Goal: Communication & Community: Participate in discussion

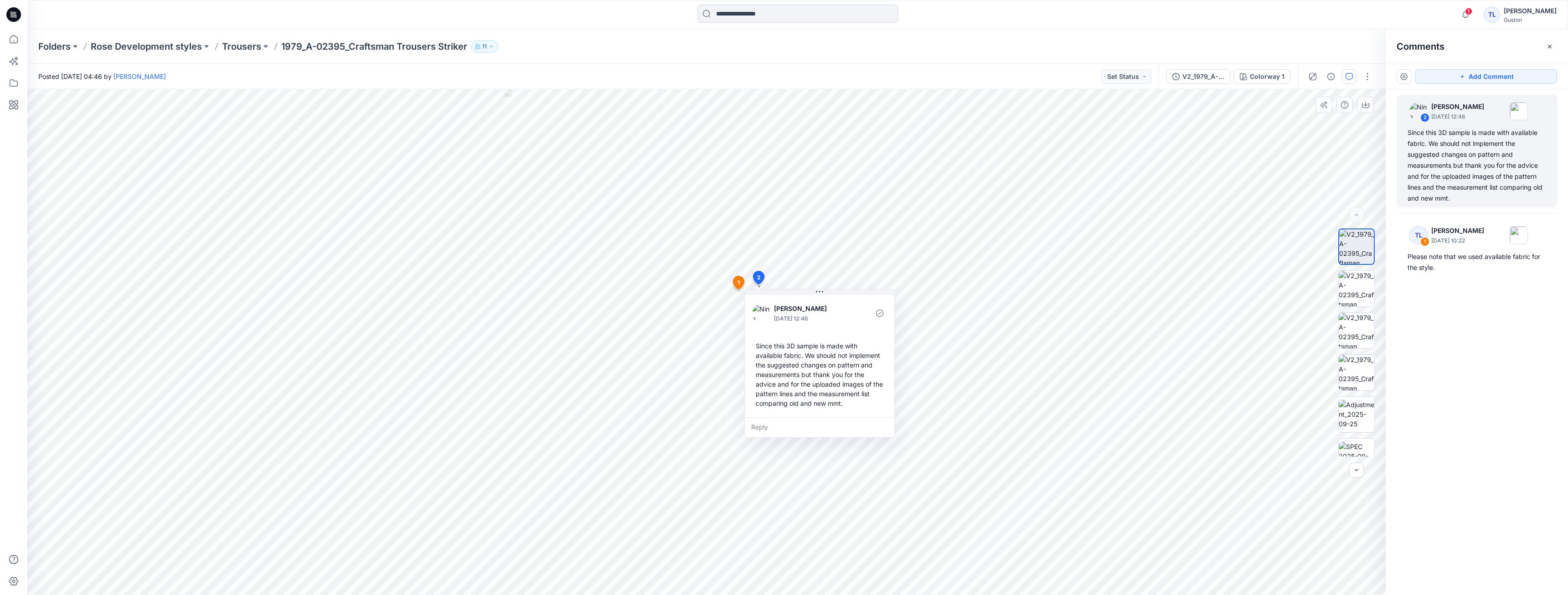
click at [840, 404] on div "Since this 3D sample is made with available fabric. We should not implement the…" at bounding box center [820, 375] width 135 height 74
drag, startPoint x: 842, startPoint y: 404, endPoint x: 866, endPoint y: 409, distance: 24.5
click at [866, 409] on div "Since this 3D sample is made with available fabric. We should not implement the…" at bounding box center [843, 379] width 135 height 74
click at [804, 375] on div "Since this 3D sample is made with available fabric. We should not implement the…" at bounding box center [843, 379] width 135 height 74
click at [787, 353] on div "Since this 3D sample is made with available fabric. We should not implement the…" at bounding box center [843, 379] width 135 height 74
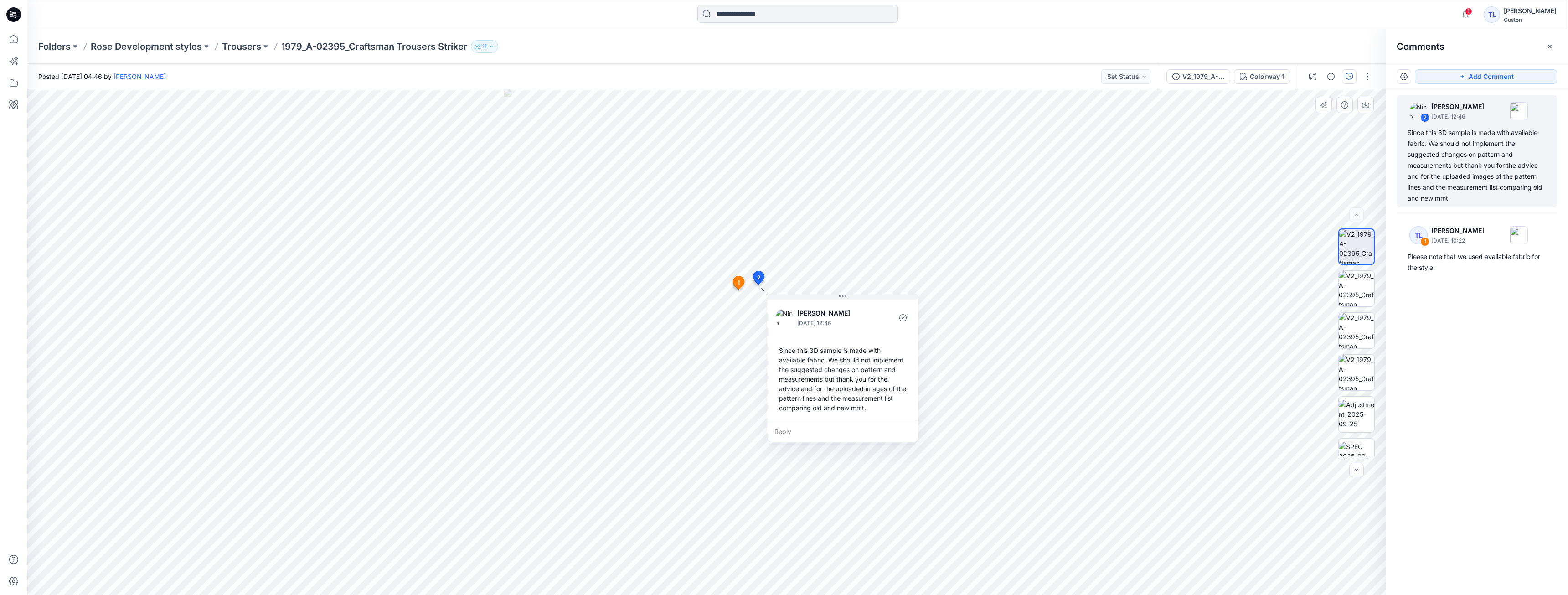
click at [785, 353] on div "Since this 3D sample is made with available fabric. We should not implement the…" at bounding box center [843, 379] width 135 height 74
click at [782, 351] on div "Since this 3D sample is made with available fabric. We should not implement the…" at bounding box center [843, 379] width 135 height 74
copy div "Since this 3D sample is made with available fabric. We should not implement the…"
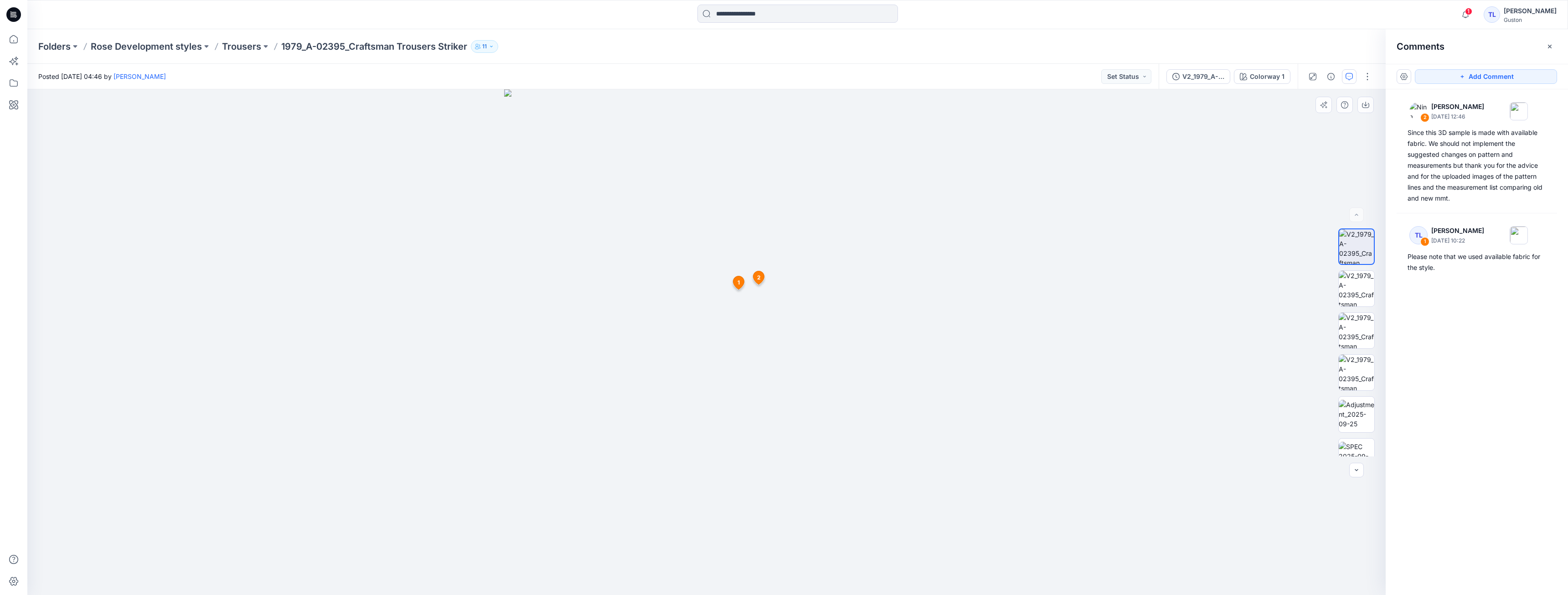
click at [758, 279] on span "2" at bounding box center [759, 277] width 4 height 8
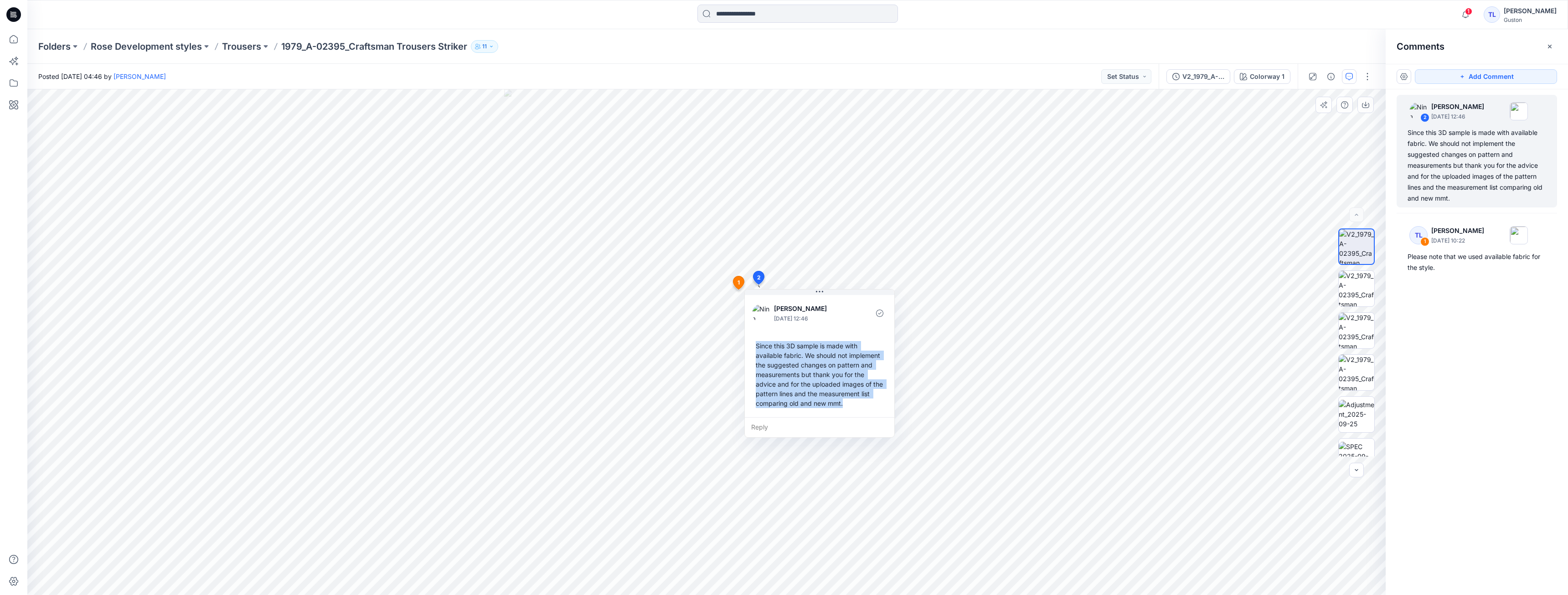
click at [872, 334] on div "[PERSON_NAME] [DATE] 12:46 Since this 3D sample is made with available fabric. …" at bounding box center [820, 356] width 150 height 124
click at [858, 411] on div "Since this 3D sample is made with available fabric. We should not implement the…" at bounding box center [820, 375] width 135 height 74
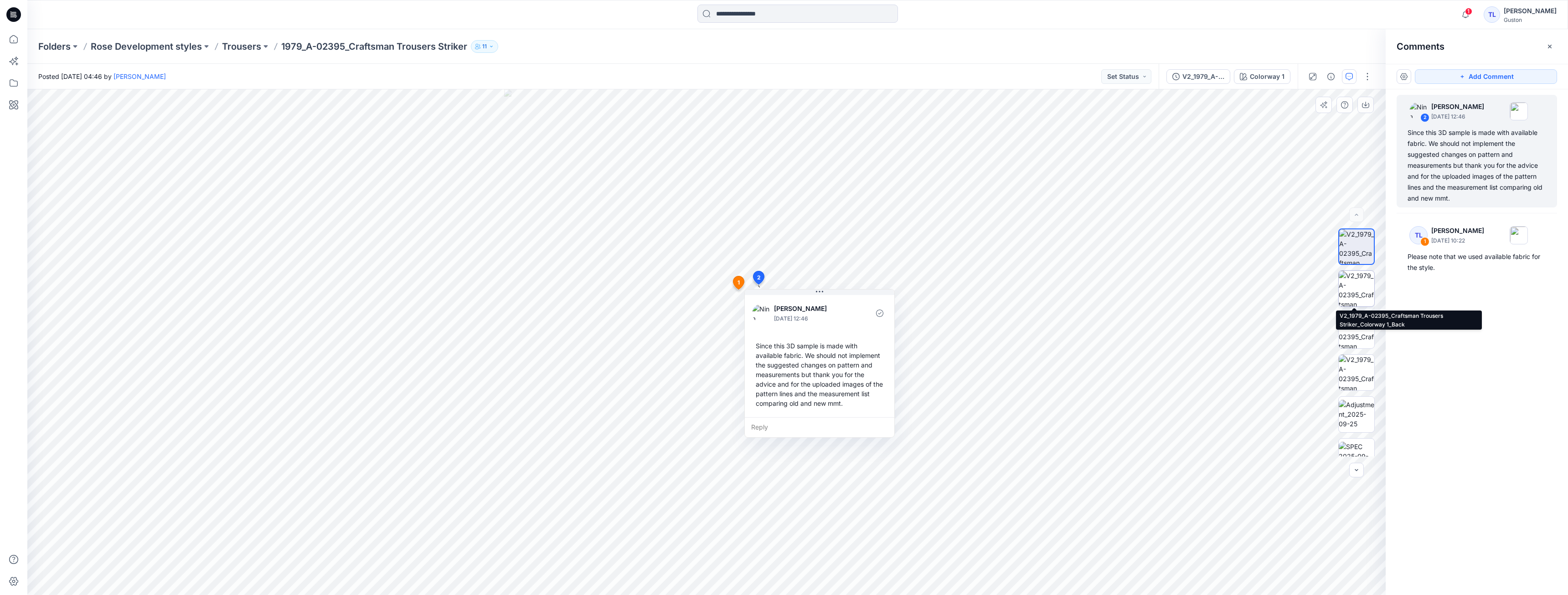
click at [1355, 288] on img at bounding box center [1356, 289] width 35 height 35
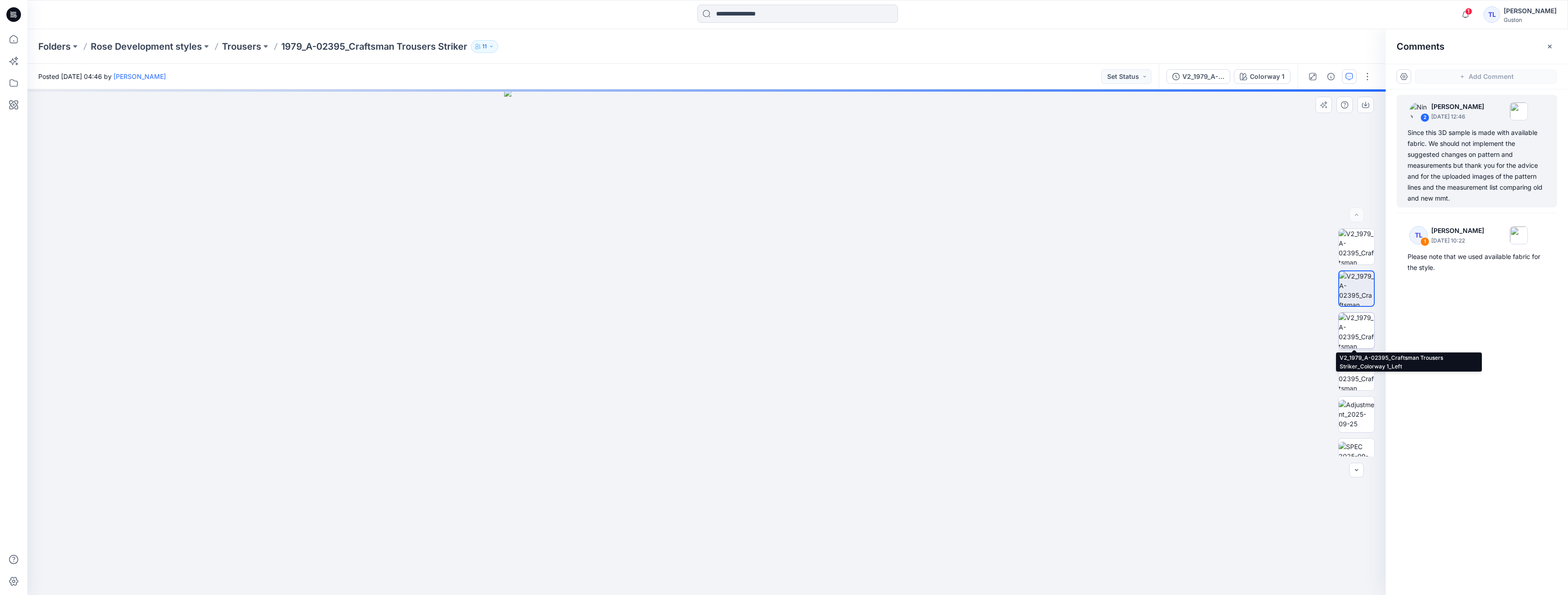
click at [1344, 333] on img at bounding box center [1356, 331] width 35 height 35
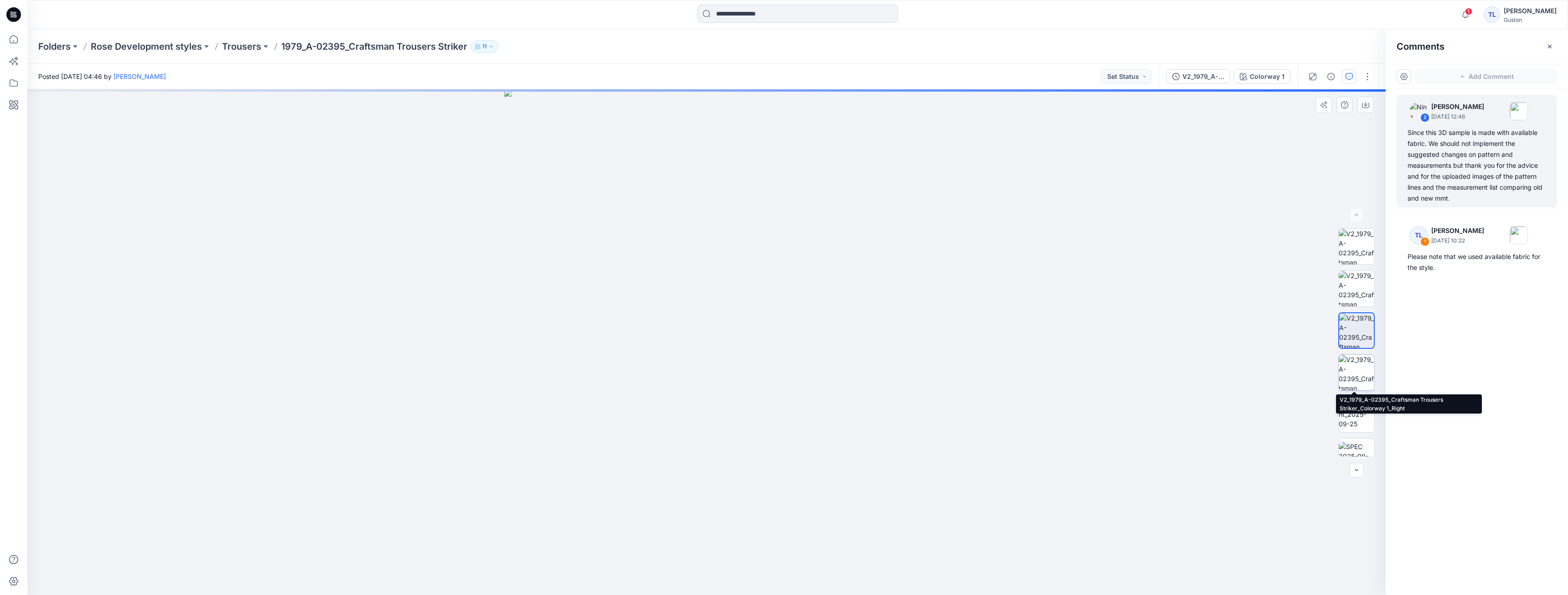
click at [1346, 373] on img at bounding box center [1356, 373] width 35 height 35
click at [1351, 410] on img at bounding box center [1356, 414] width 35 height 29
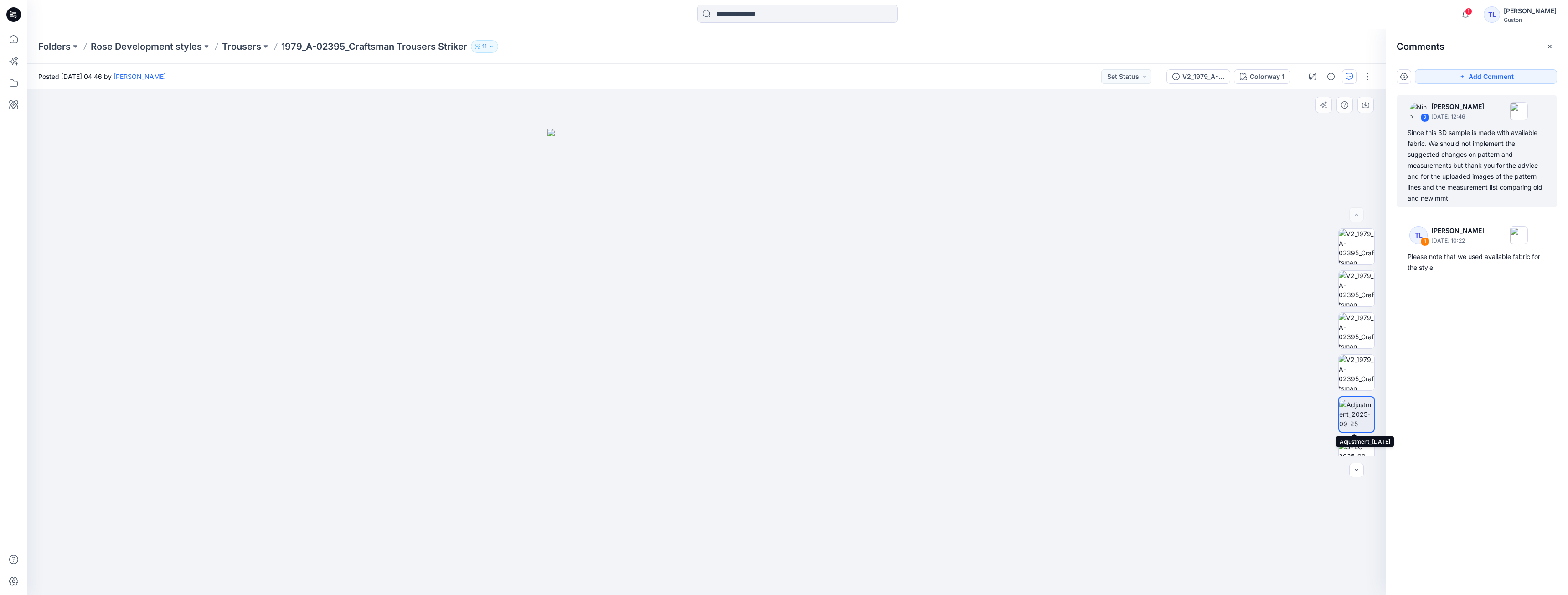
scroll to position [18, 0]
click at [1354, 434] on img at bounding box center [1356, 438] width 35 height 29
click at [1351, 395] on img at bounding box center [1356, 396] width 35 height 29
drag, startPoint x: 1354, startPoint y: 360, endPoint x: 1356, endPoint y: 339, distance: 21.1
click at [1354, 358] on img at bounding box center [1356, 354] width 35 height 35
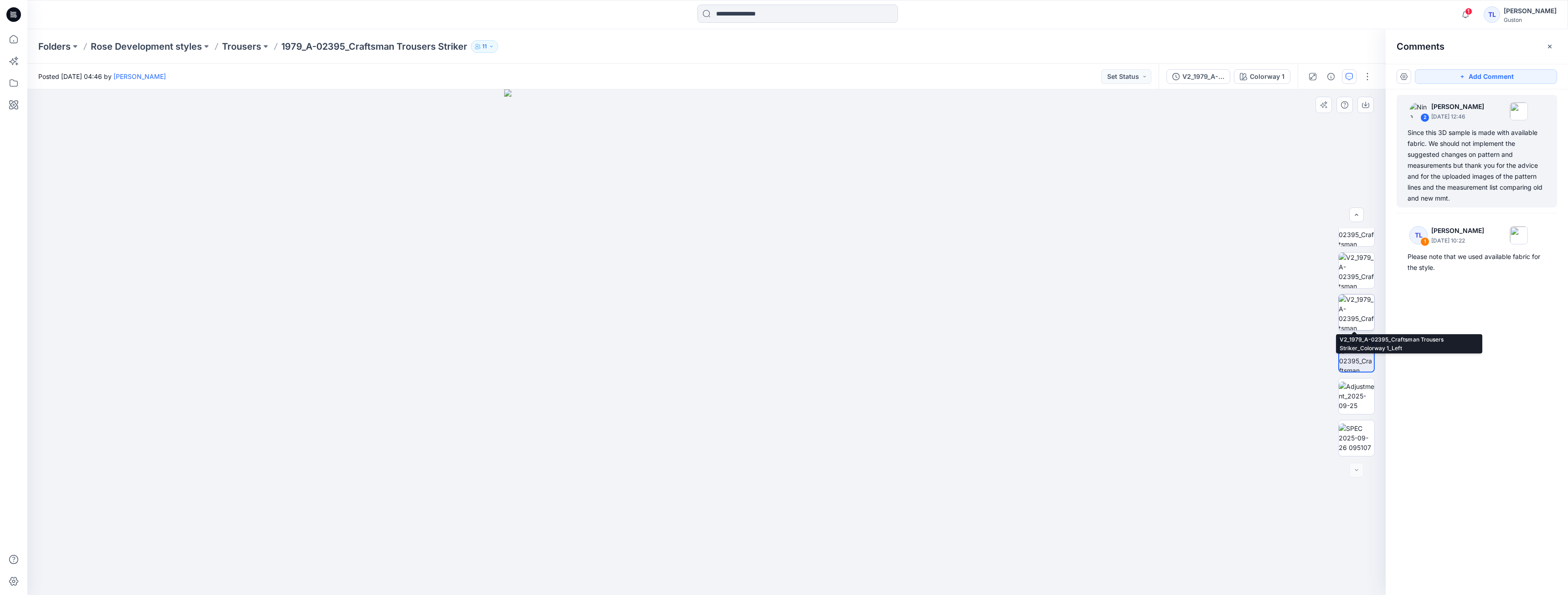
click at [1353, 314] on img at bounding box center [1356, 312] width 35 height 35
click at [1365, 249] on div at bounding box center [1357, 342] width 37 height 228
click at [1353, 265] on img at bounding box center [1356, 270] width 35 height 35
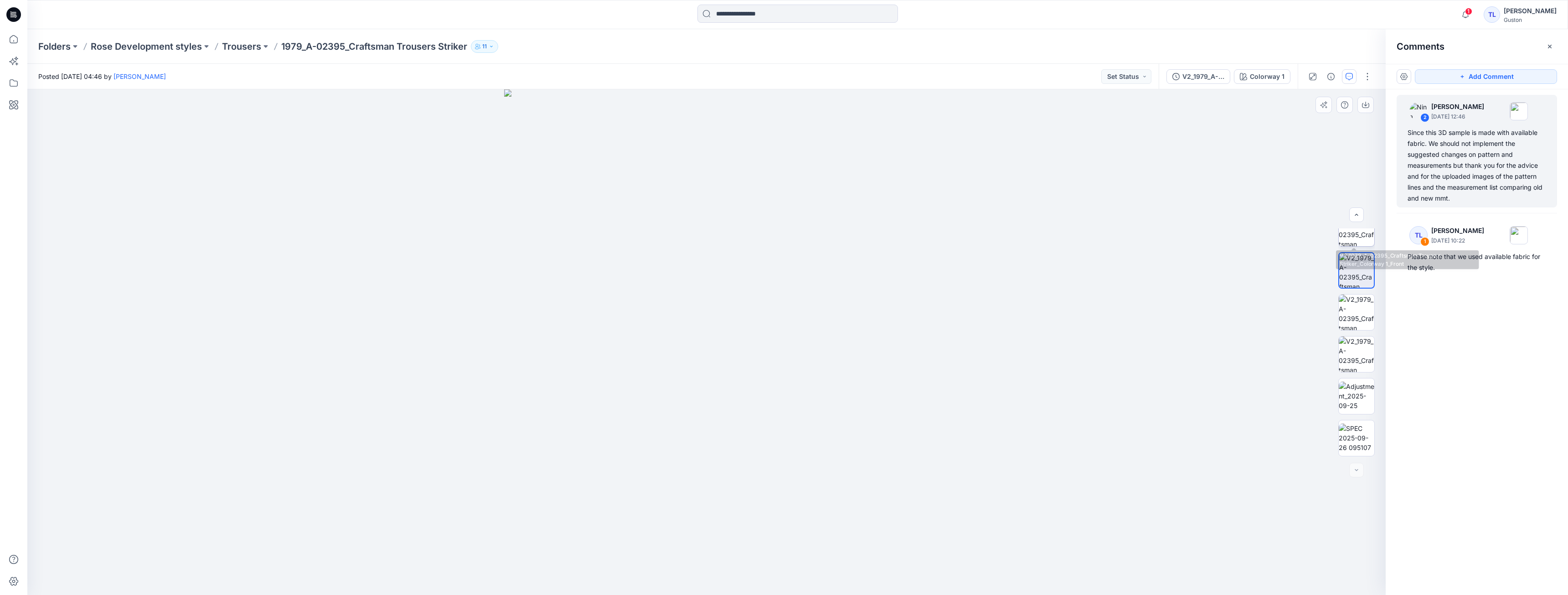
click at [1349, 240] on img at bounding box center [1356, 228] width 35 height 35
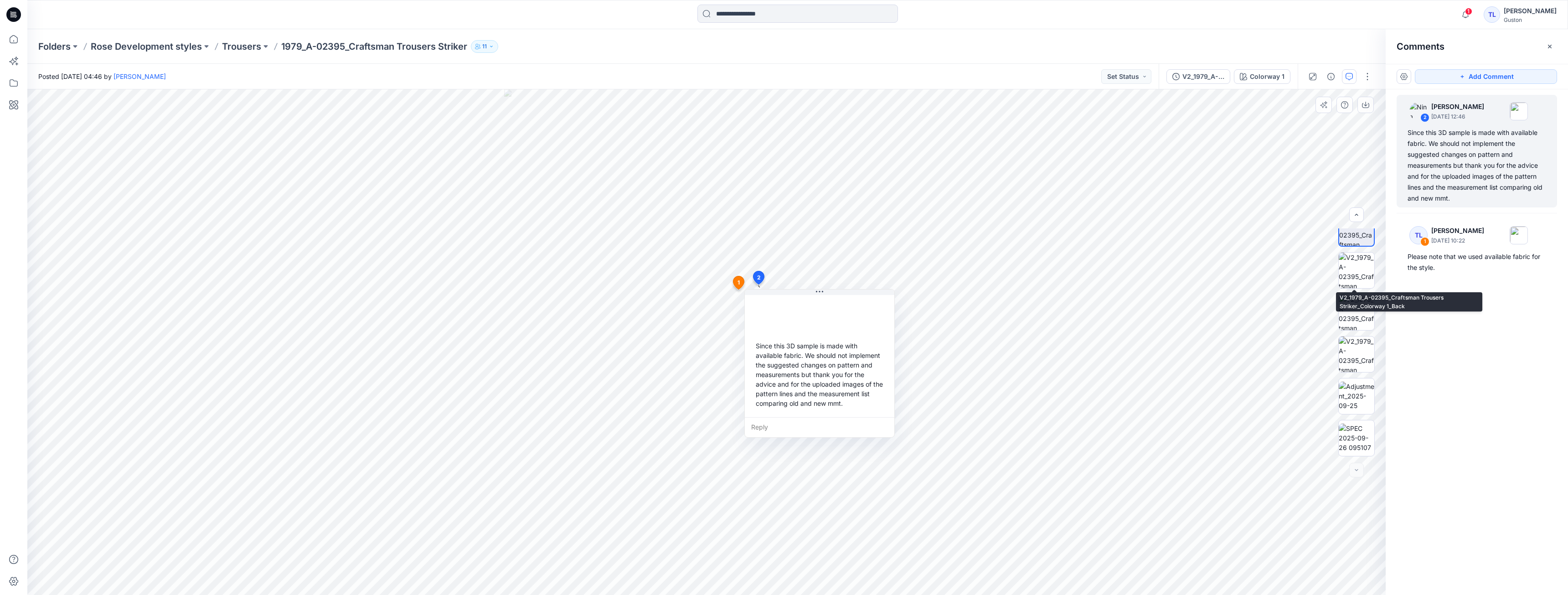
scroll to position [0, 0]
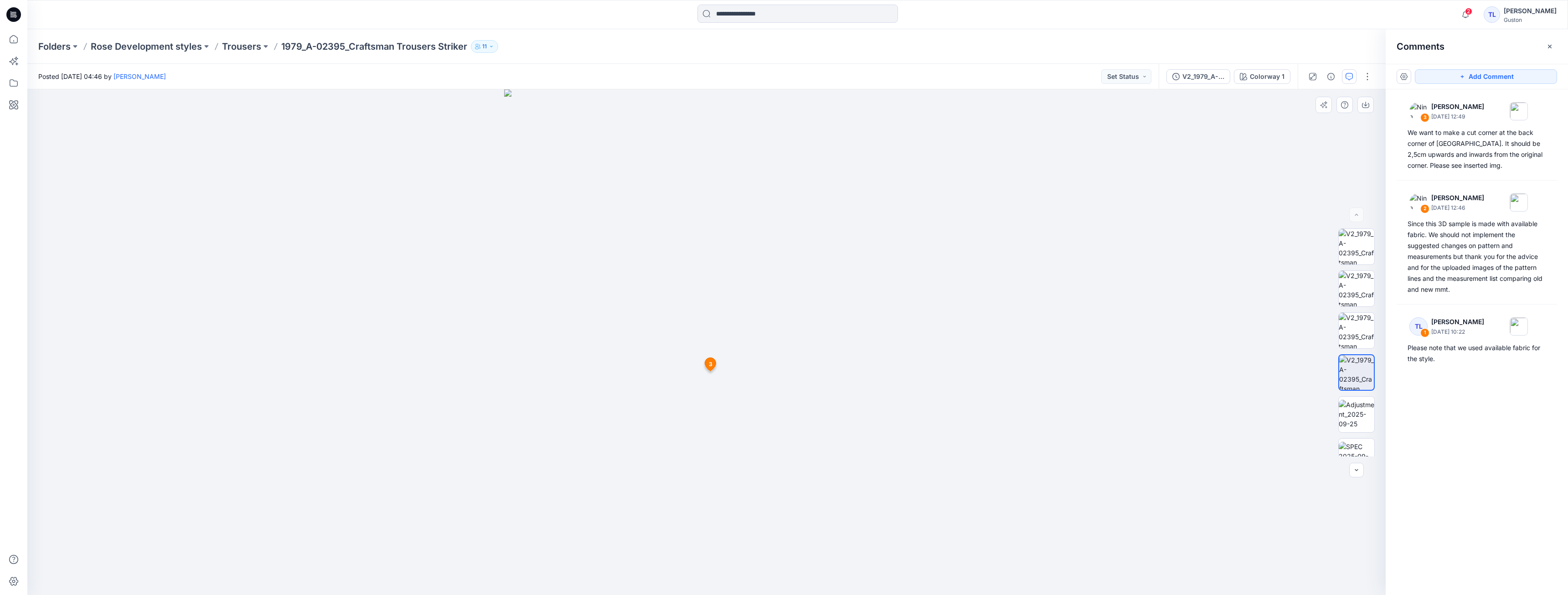
click at [710, 362] on span "3" at bounding box center [710, 364] width 4 height 8
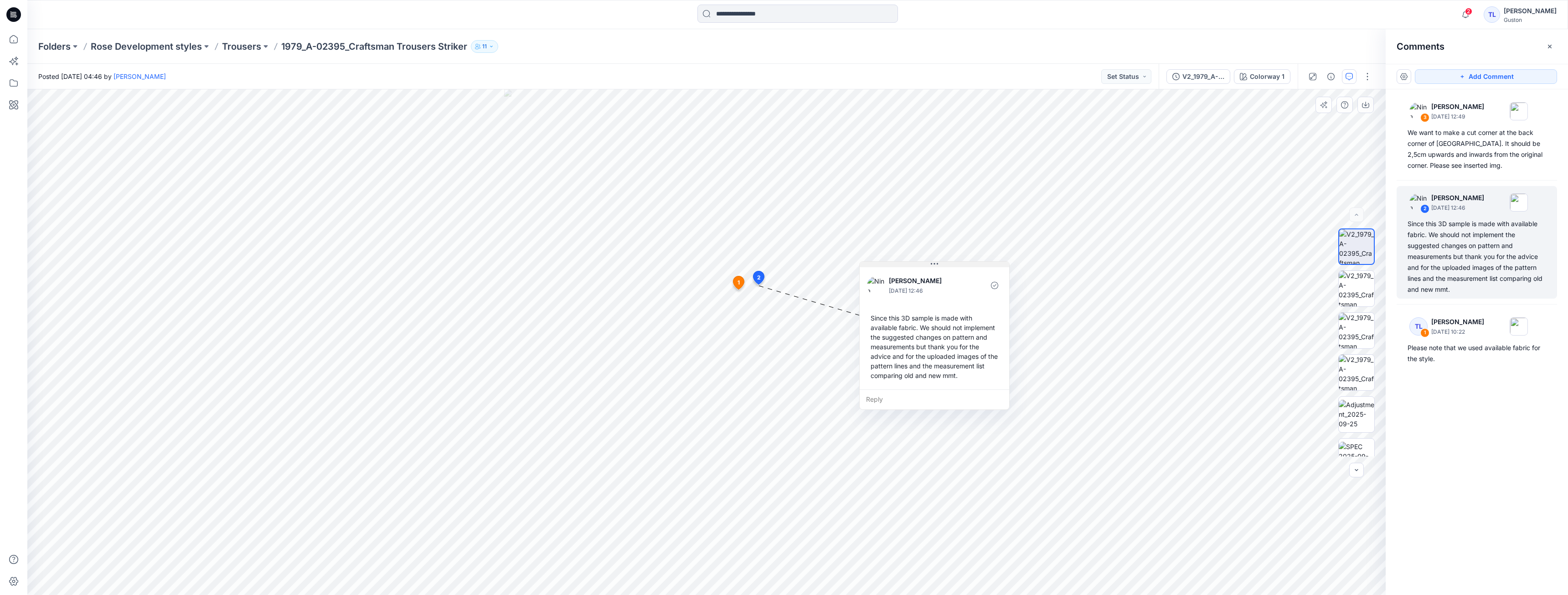
drag, startPoint x: 839, startPoint y: 292, endPoint x: 954, endPoint y: 264, distance: 118.4
click at [954, 264] on button at bounding box center [934, 264] width 150 height 5
click at [1342, 442] on img at bounding box center [1356, 456] width 35 height 29
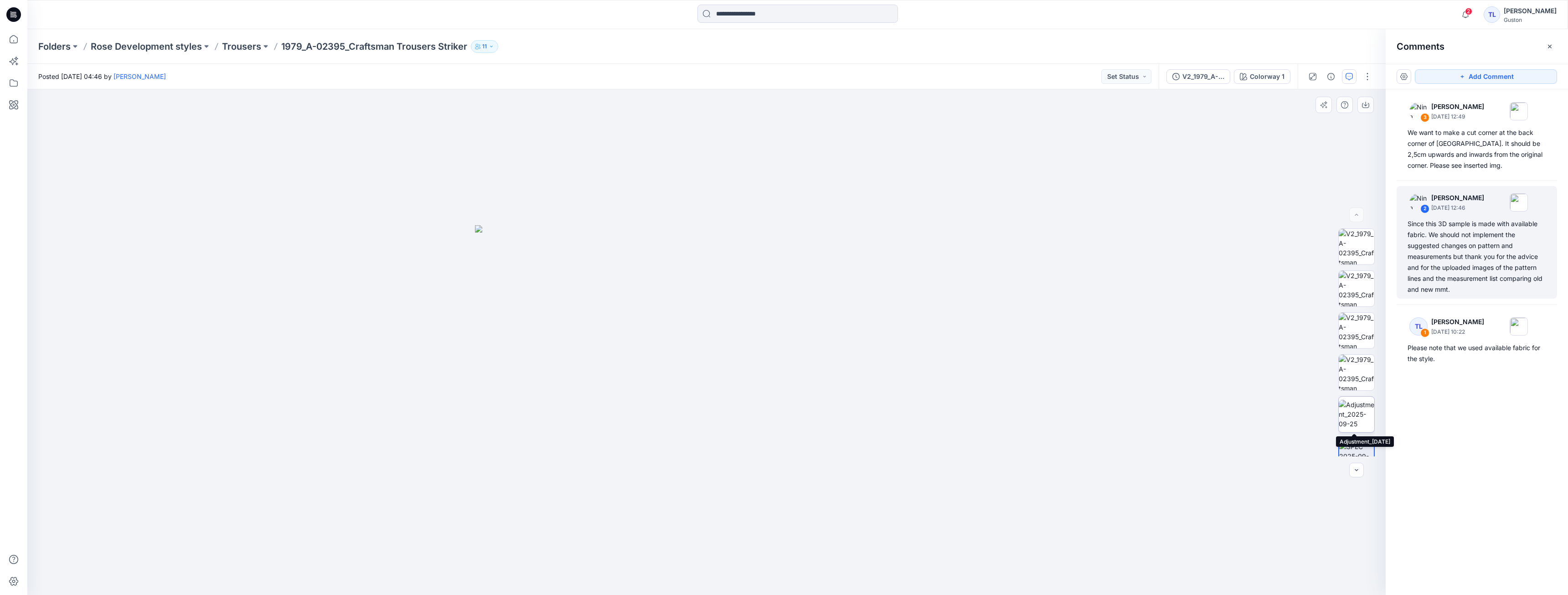
click at [1342, 422] on img at bounding box center [1356, 414] width 35 height 29
click at [1345, 384] on img at bounding box center [1356, 373] width 35 height 35
click at [710, 378] on span "3" at bounding box center [712, 376] width 4 height 8
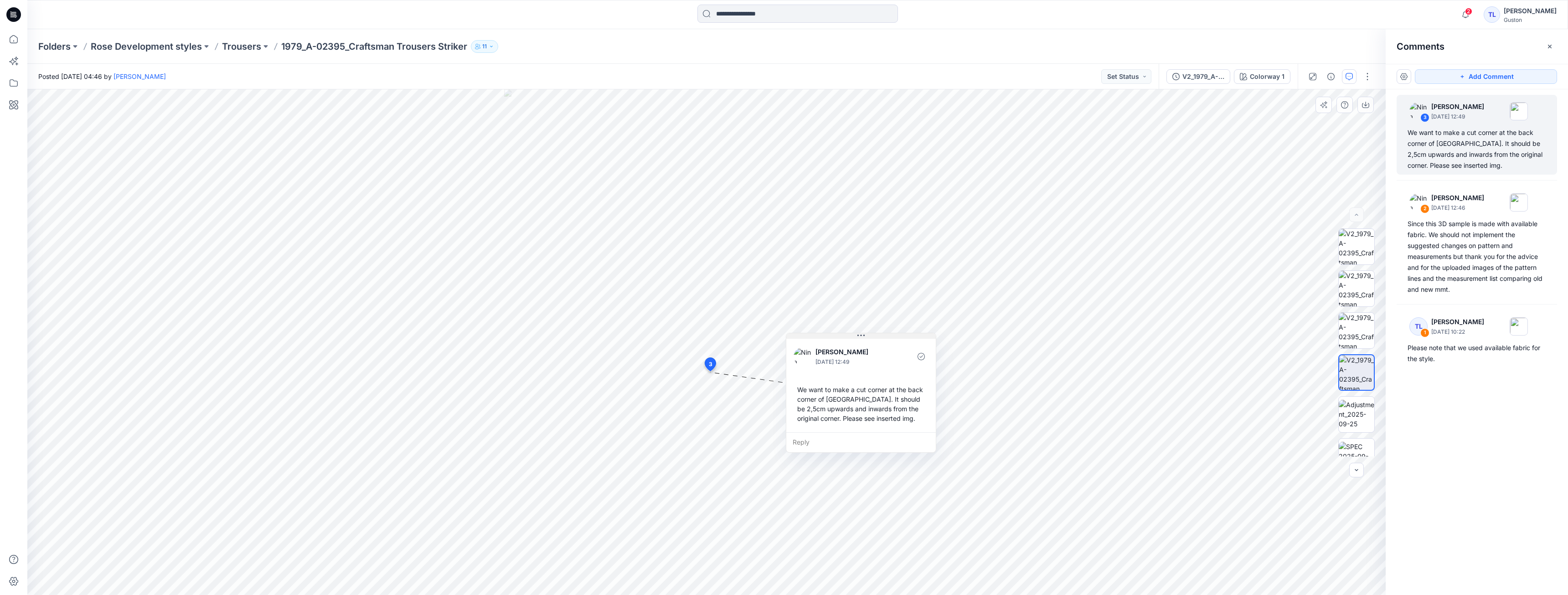
drag, startPoint x: 783, startPoint y: 381, endPoint x: 873, endPoint y: 337, distance: 100.2
click at [873, 337] on button at bounding box center [861, 336] width 150 height 5
click at [1203, 79] on div "V2_1979_A-02395_Craftsman Trousers Striker" at bounding box center [1203, 77] width 42 height 10
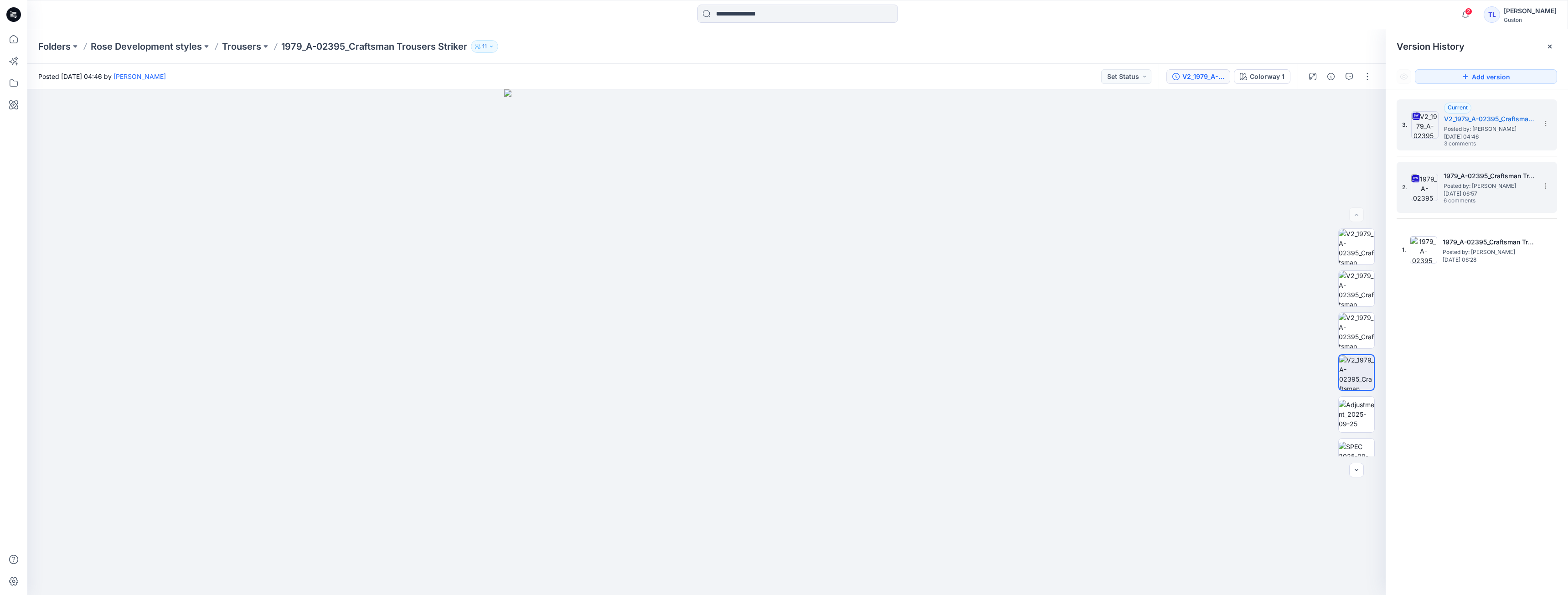
click at [1488, 179] on h5 "1979_A-02395_Craftsman Trousers Striker" at bounding box center [1489, 176] width 91 height 11
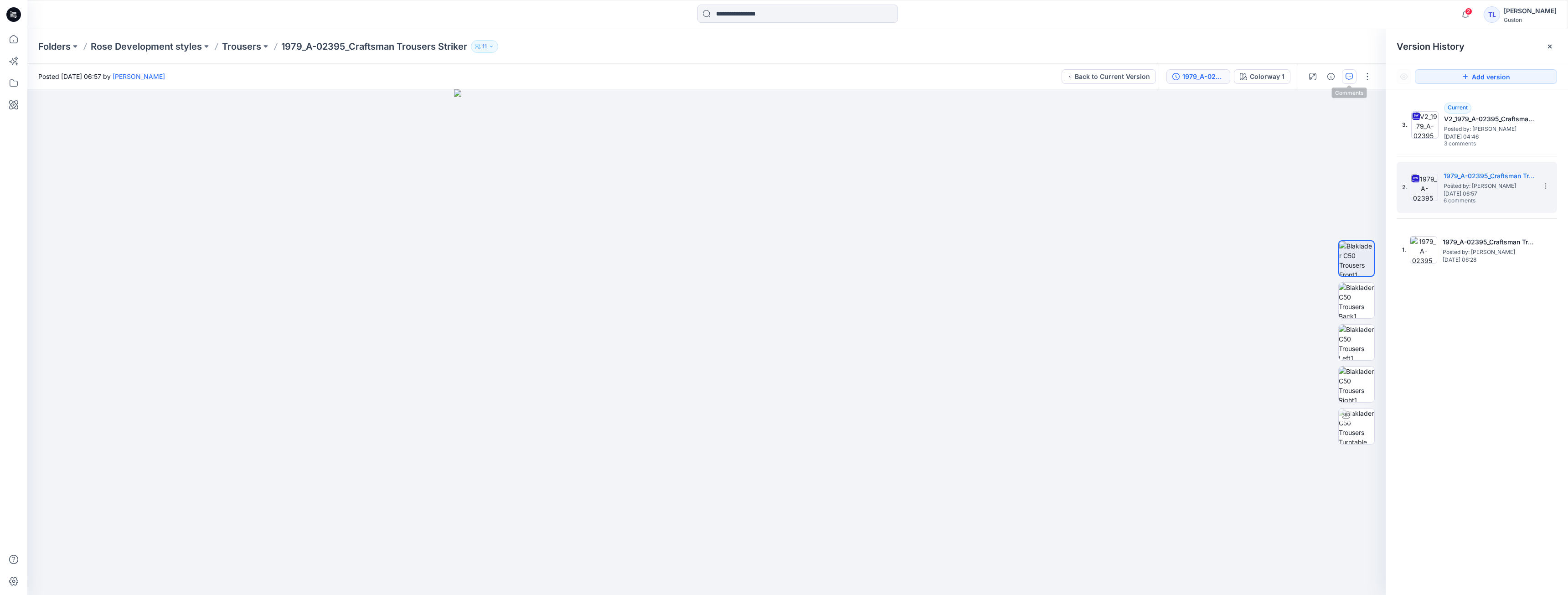
click at [1349, 76] on icon "button" at bounding box center [1349, 77] width 7 height 7
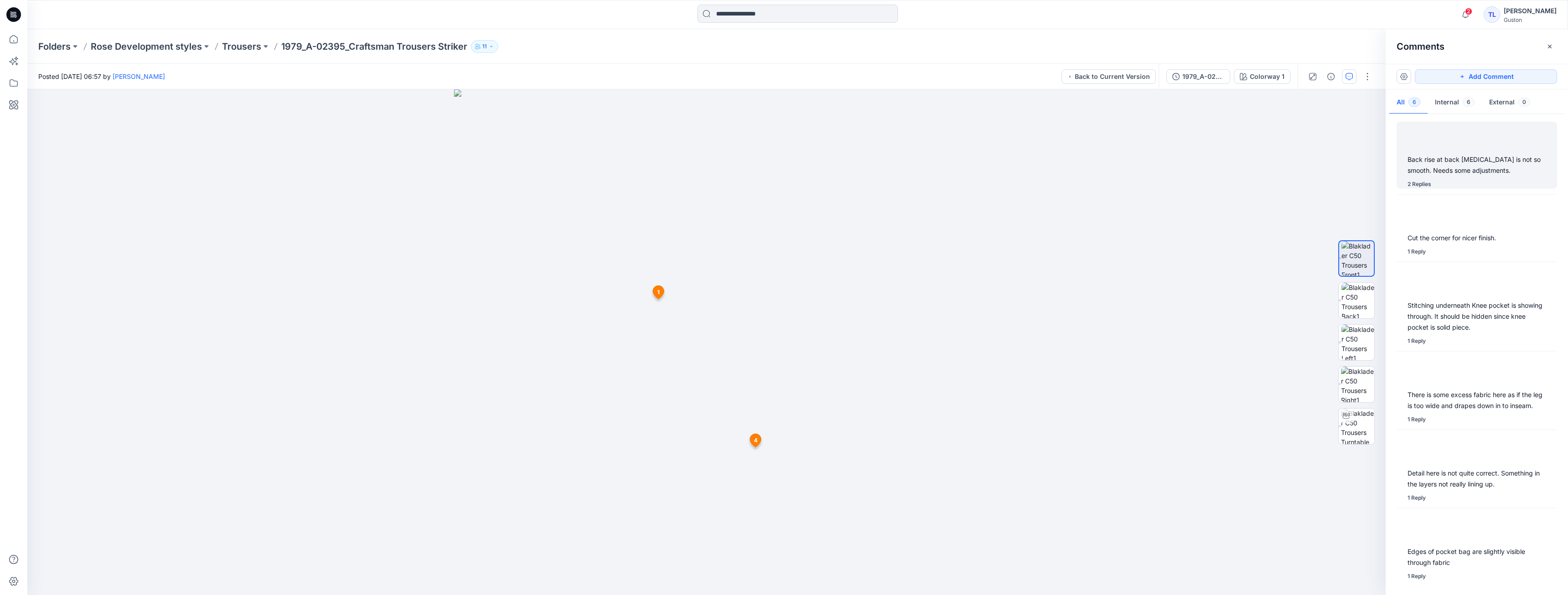
click at [1461, 163] on div "Back rise at back crotch is not so smooth. Needs some adjustments." at bounding box center [1477, 165] width 139 height 22
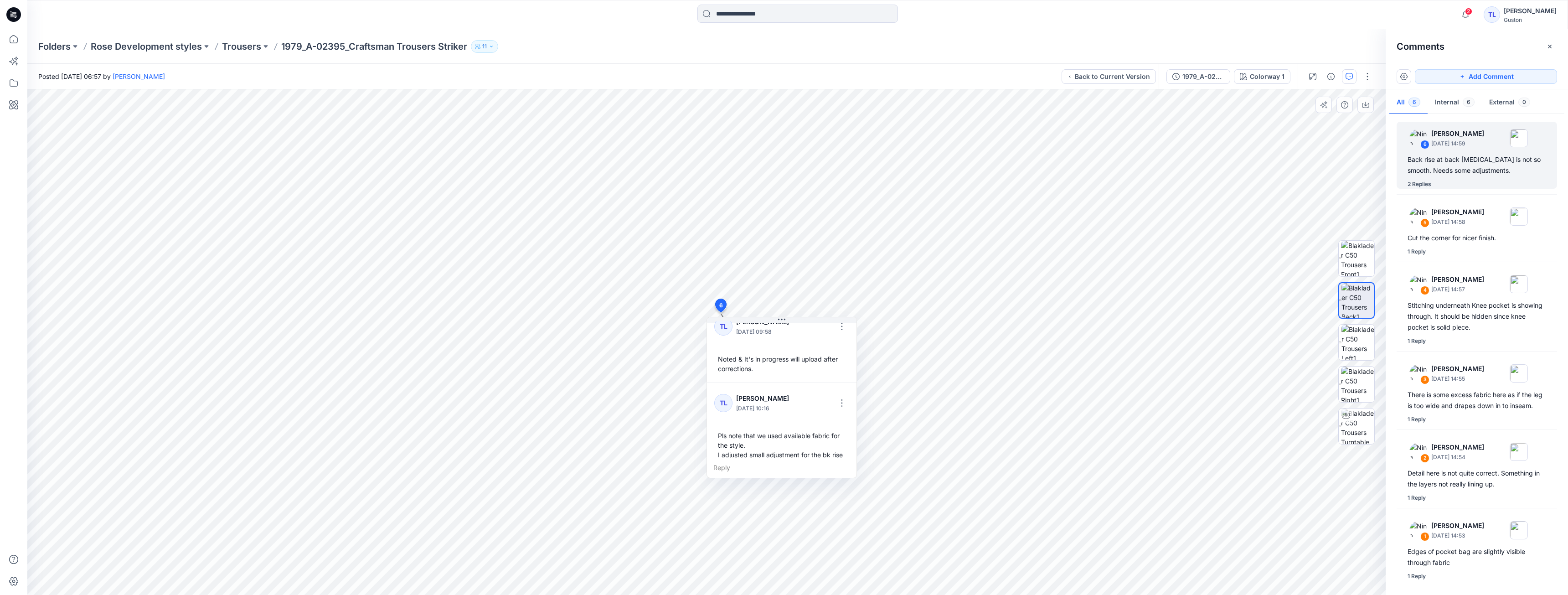
scroll to position [121, 0]
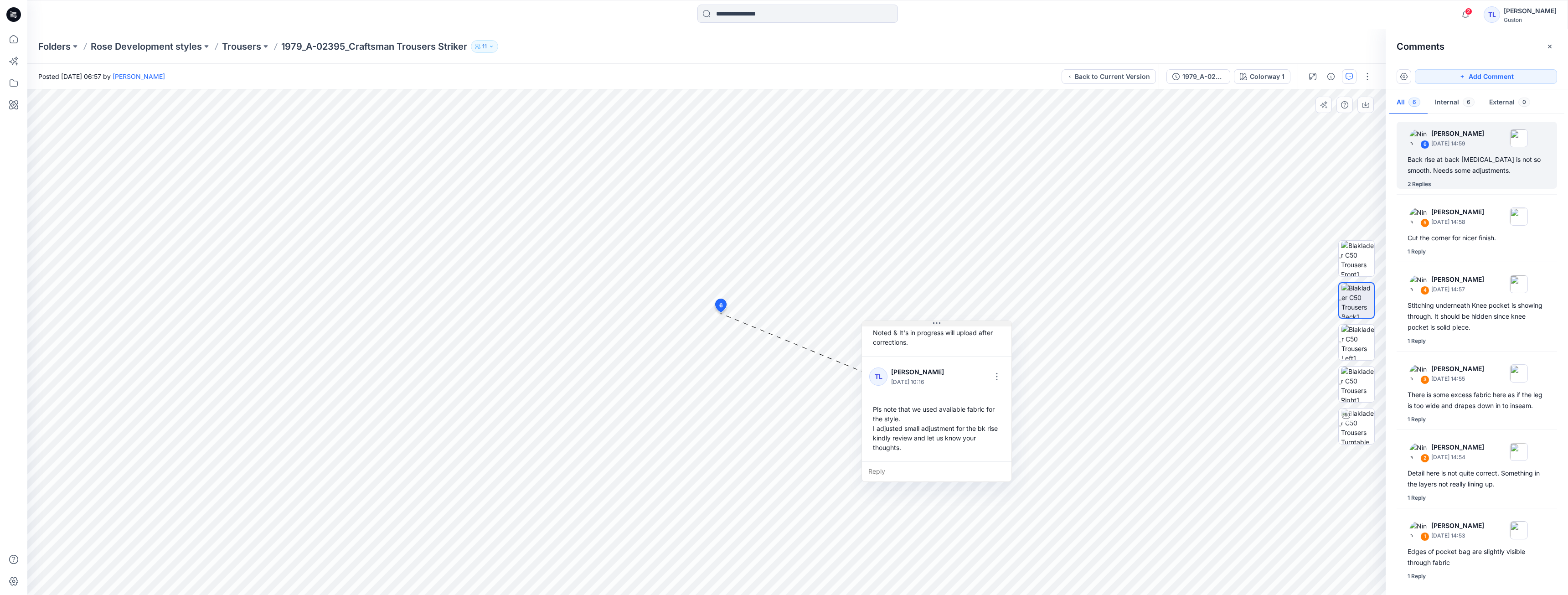
drag, startPoint x: 799, startPoint y: 322, endPoint x: 954, endPoint y: 326, distance: 155.1
click at [954, 326] on button at bounding box center [937, 323] width 150 height 5
click at [1202, 85] on div "1979_A-02395_Craftsman Trousers Striker Colorway 1" at bounding box center [1228, 77] width 139 height 26
click at [1202, 82] on button "1979_A-02395_Craftsman Trousers Striker" at bounding box center [1198, 77] width 64 height 15
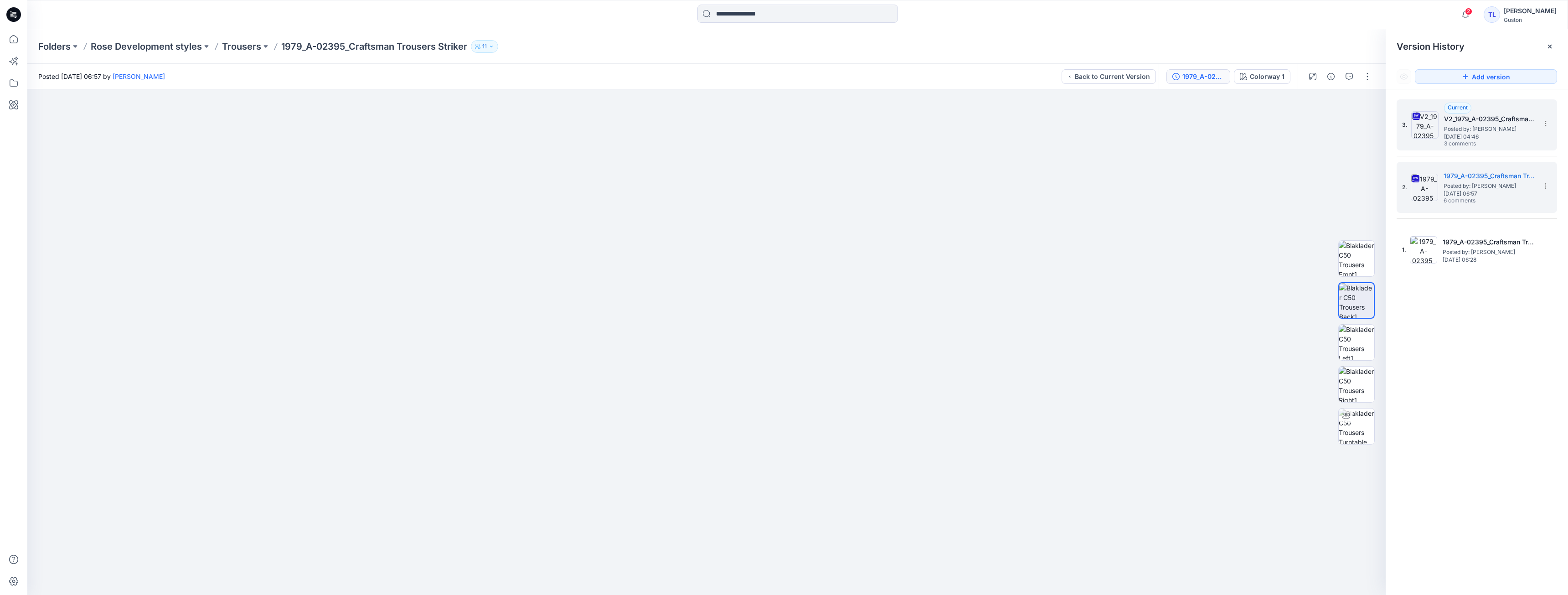
click at [1507, 140] on div "Current V2_1979_A-02395_Craftsman Trousers Striker Posted by: Tharindu Lakmal P…" at bounding box center [1489, 125] width 91 height 45
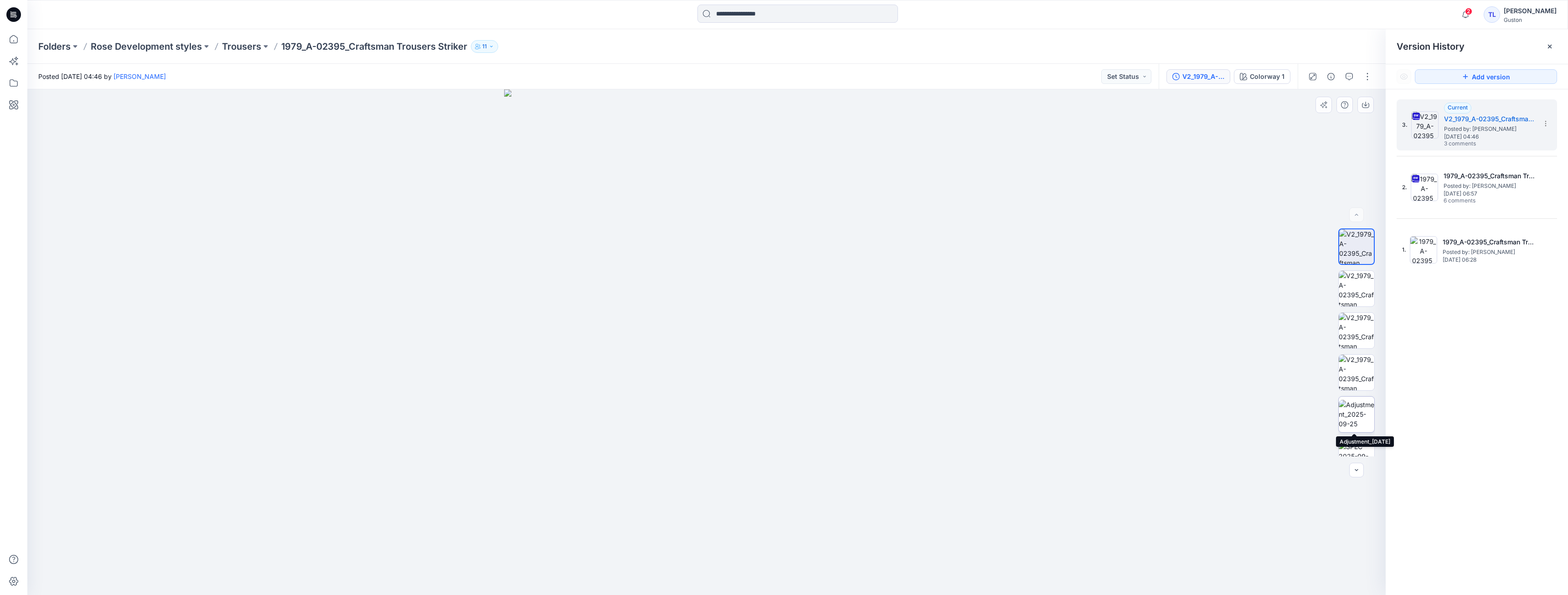
click at [1366, 424] on img at bounding box center [1356, 414] width 35 height 29
click at [1356, 445] on img at bounding box center [1356, 456] width 35 height 29
click at [1360, 470] on div at bounding box center [1357, 470] width 15 height 15
click at [1351, 213] on button "button" at bounding box center [1357, 215] width 15 height 15
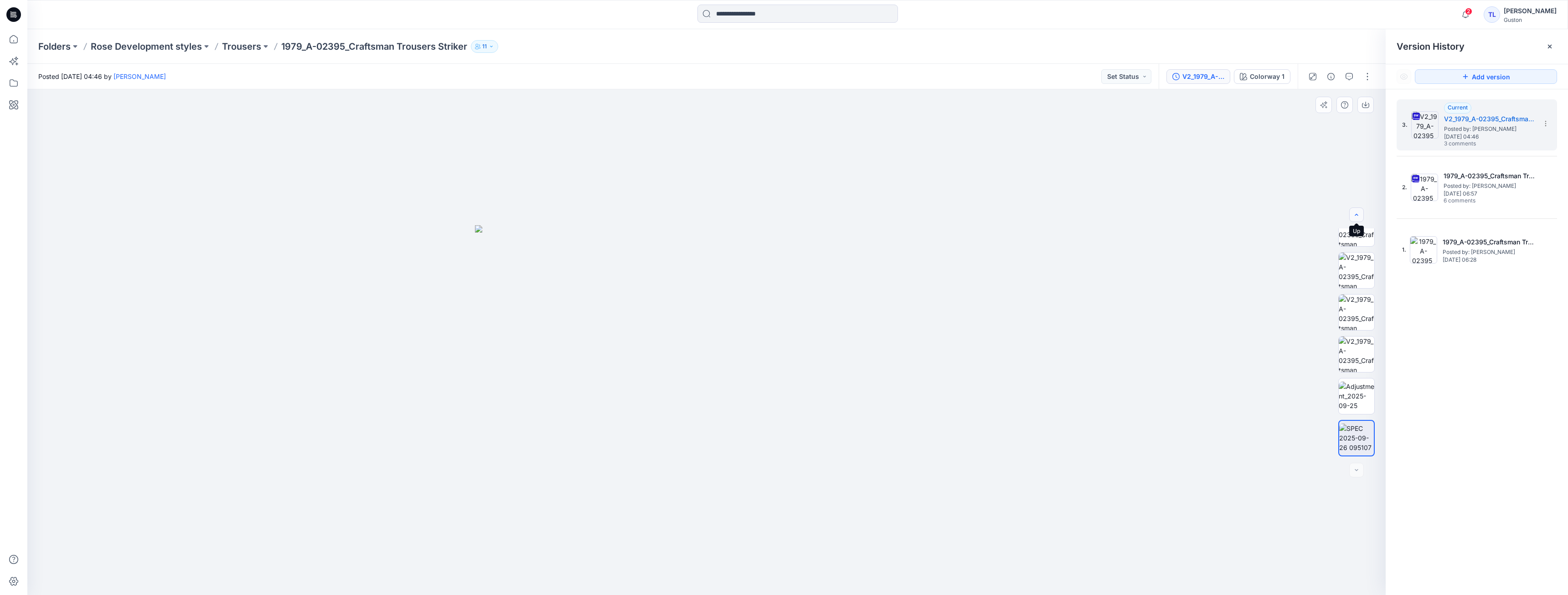
scroll to position [0, 0]
click at [1351, 213] on div at bounding box center [1357, 215] width 15 height 15
click at [1350, 215] on div at bounding box center [1357, 215] width 15 height 15
